Goal: Find specific page/section: Find specific page/section

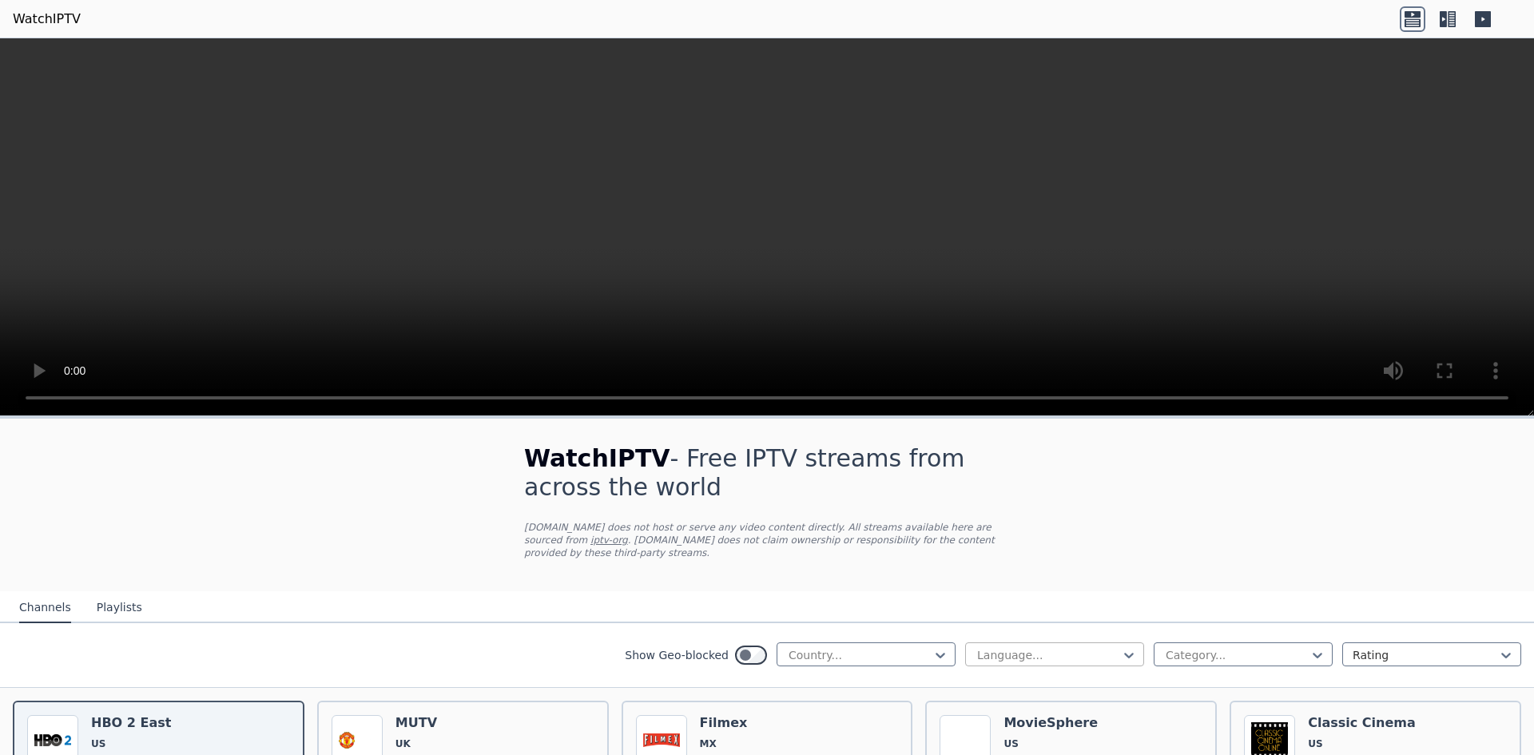
click at [1022, 647] on div at bounding box center [1048, 655] width 145 height 16
click at [1005, 705] on div "Arabic" at bounding box center [1054, 719] width 179 height 29
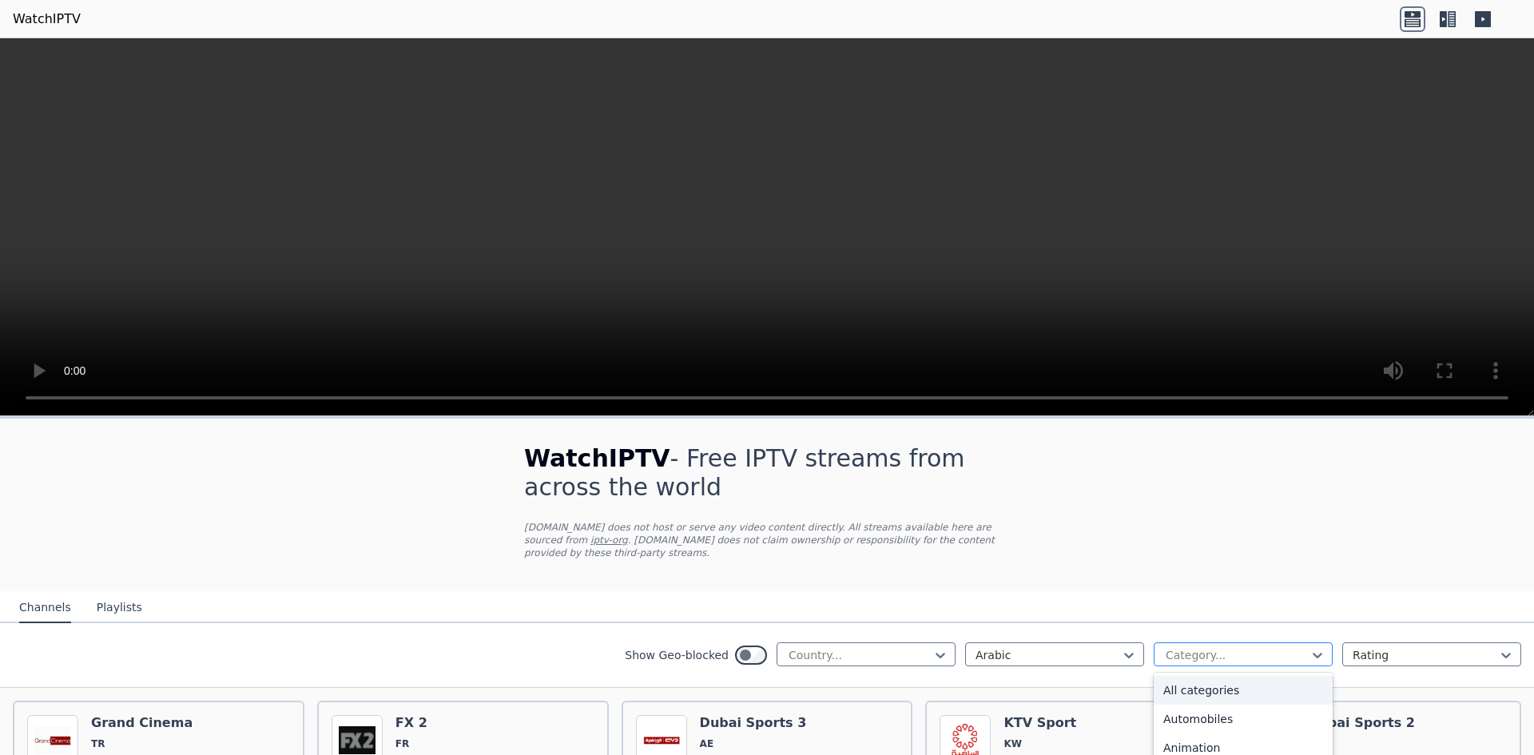
click at [1182, 647] on div at bounding box center [1236, 655] width 145 height 16
click at [876, 647] on div at bounding box center [859, 655] width 145 height 16
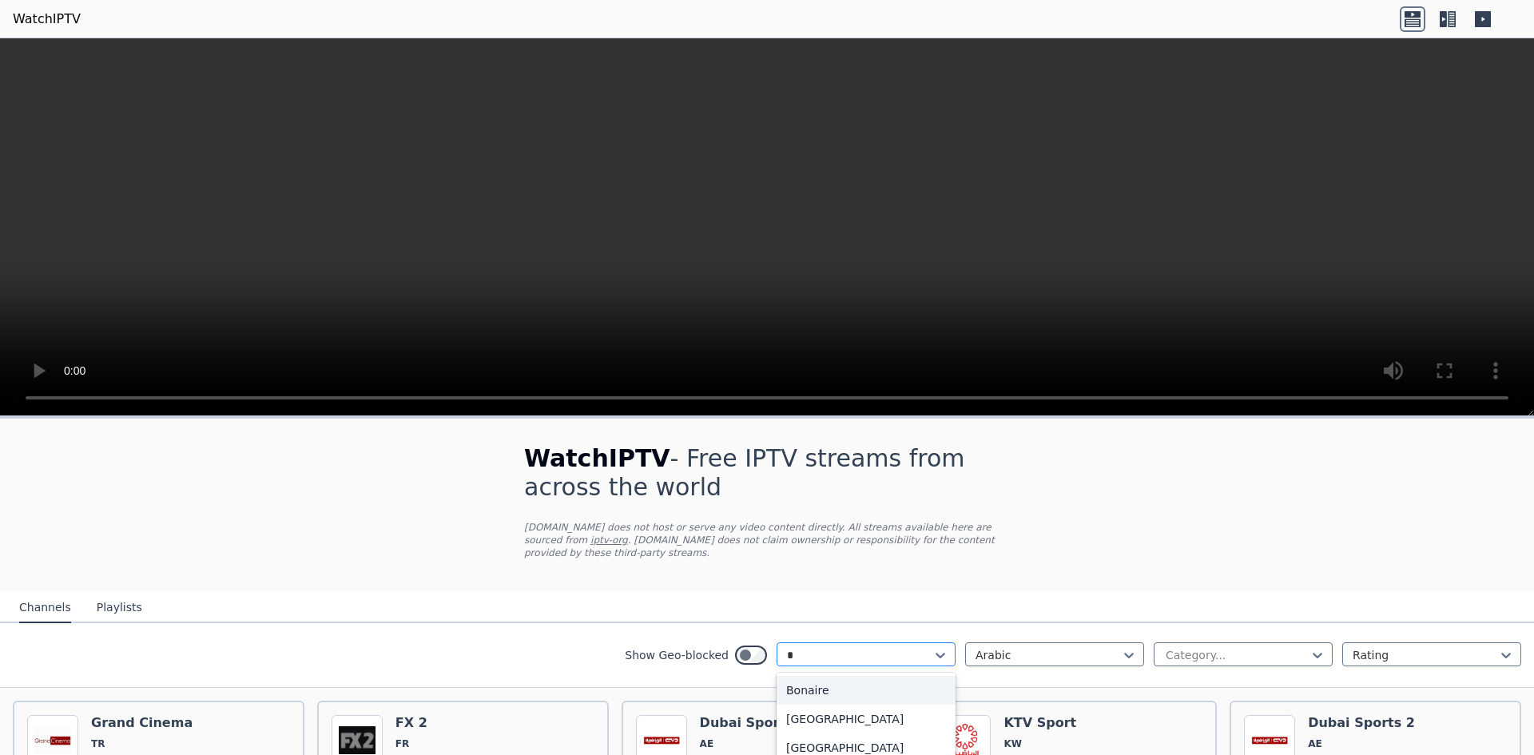
type input "**"
click at [869, 676] on div "[GEOGRAPHIC_DATA]" at bounding box center [866, 690] width 179 height 29
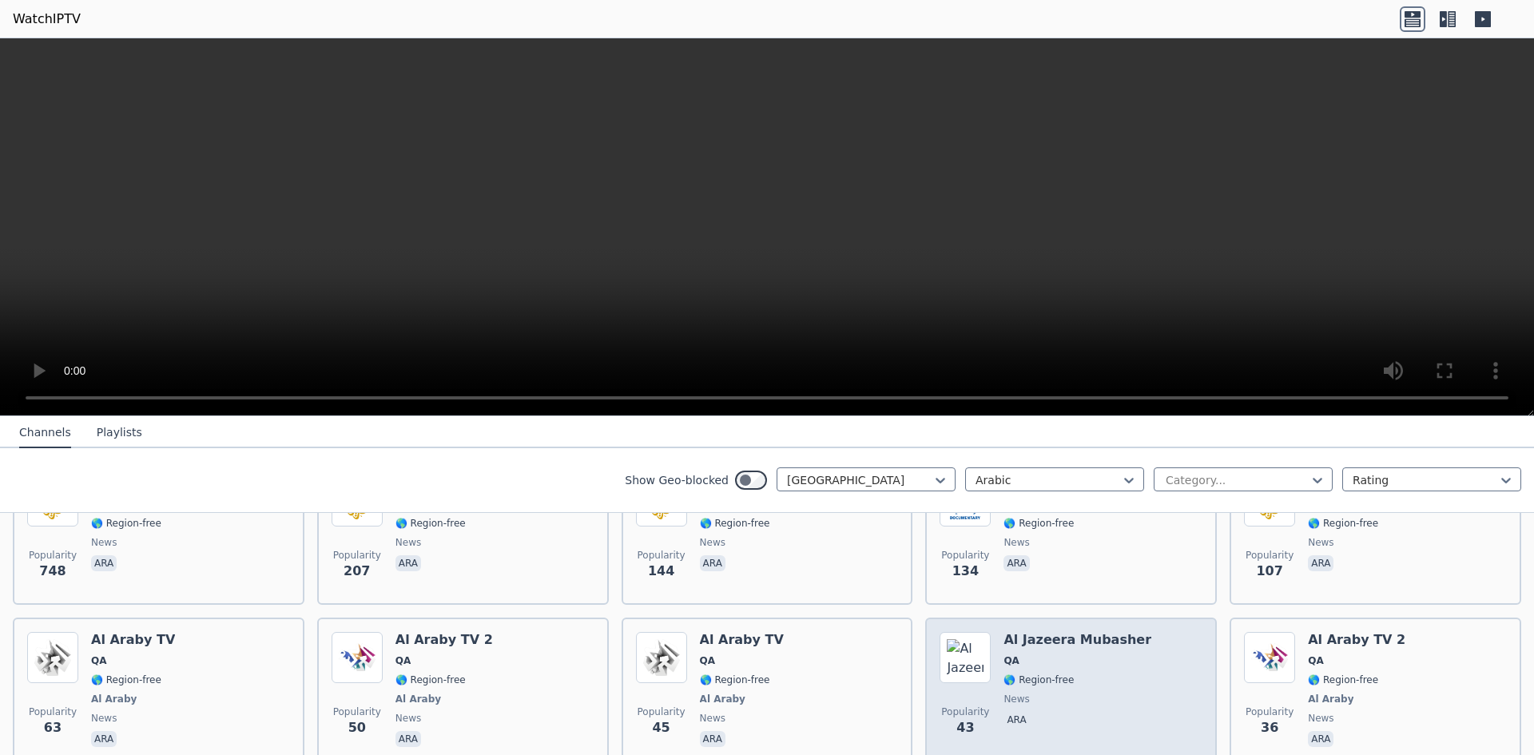
scroll to position [459, 0]
